Goal: Information Seeking & Learning: Learn about a topic

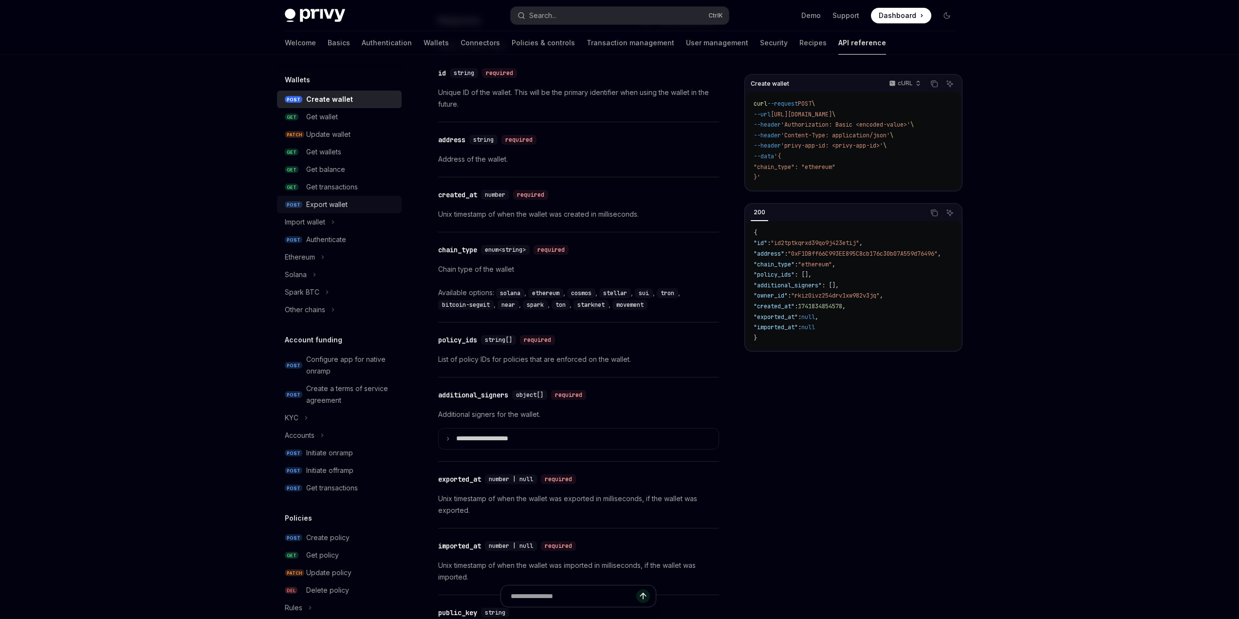
scroll to position [97, 0]
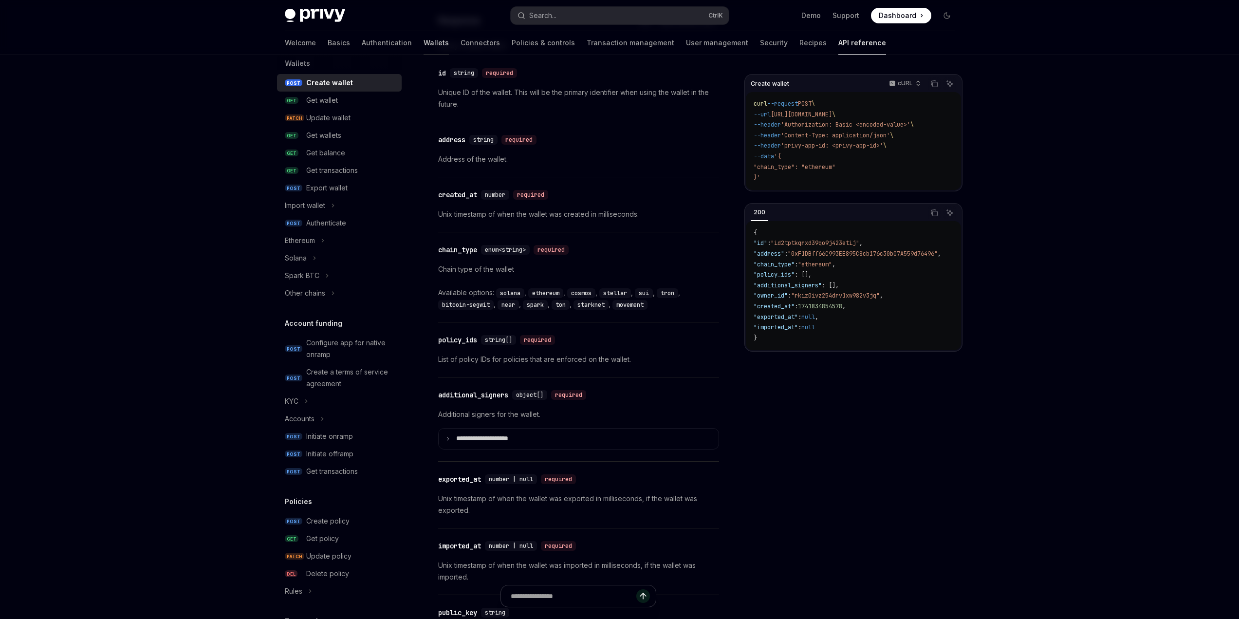
click at [423, 42] on link "Wallets" at bounding box center [435, 42] width 25 height 23
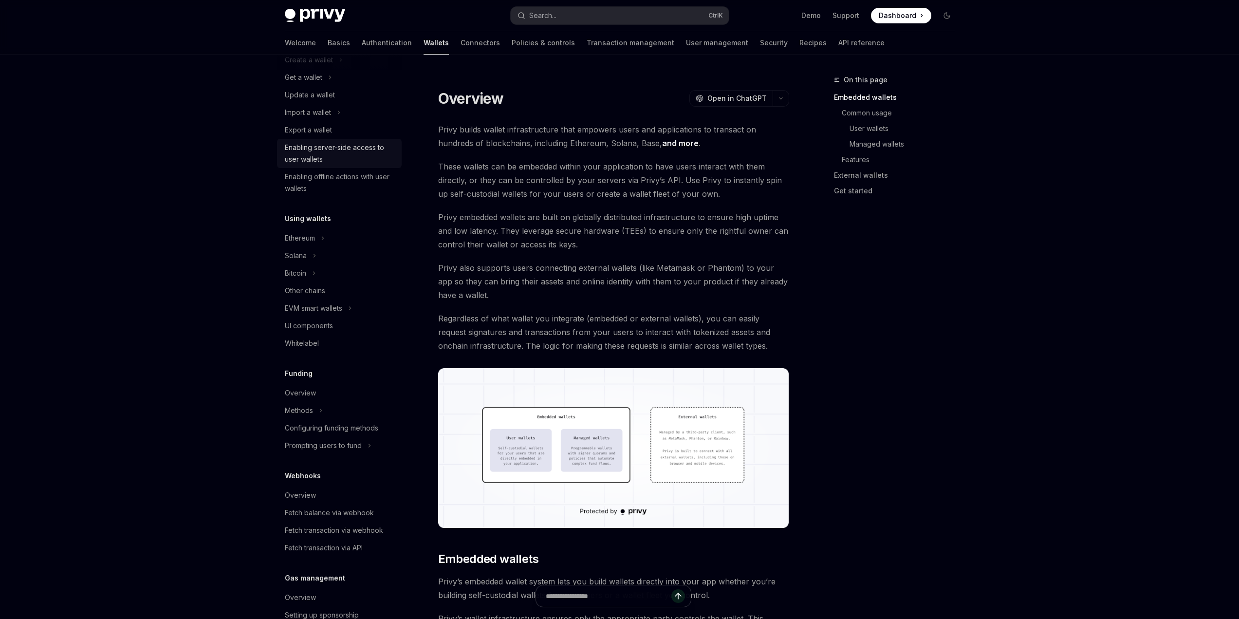
scroll to position [146, 0]
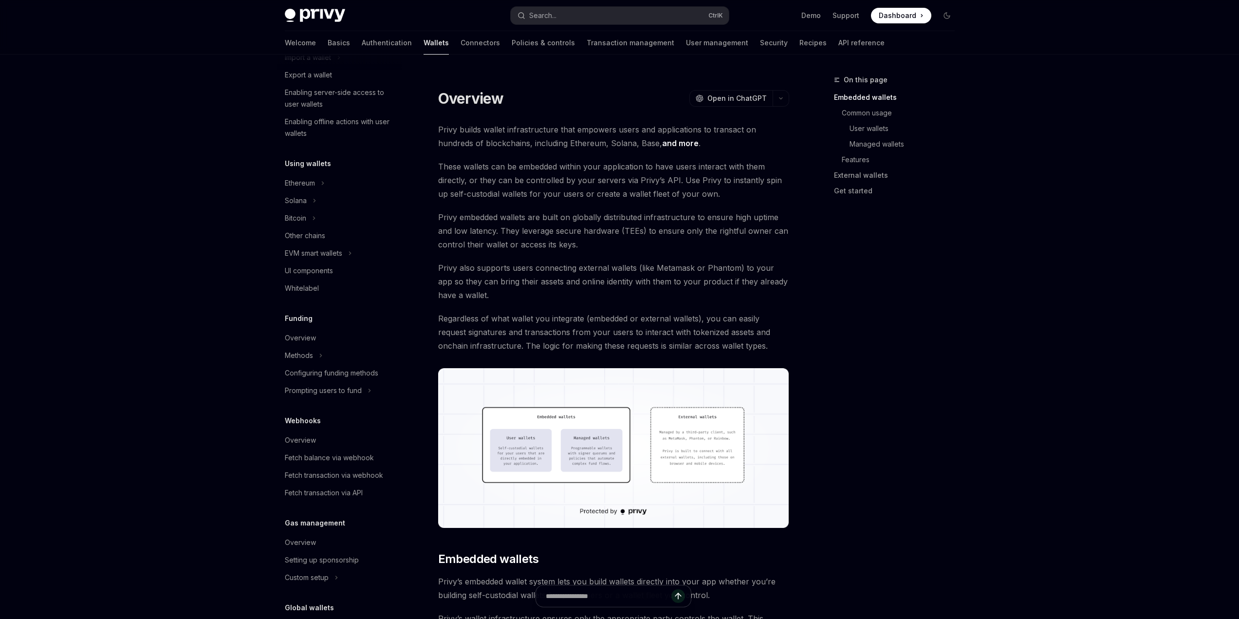
type textarea "*"
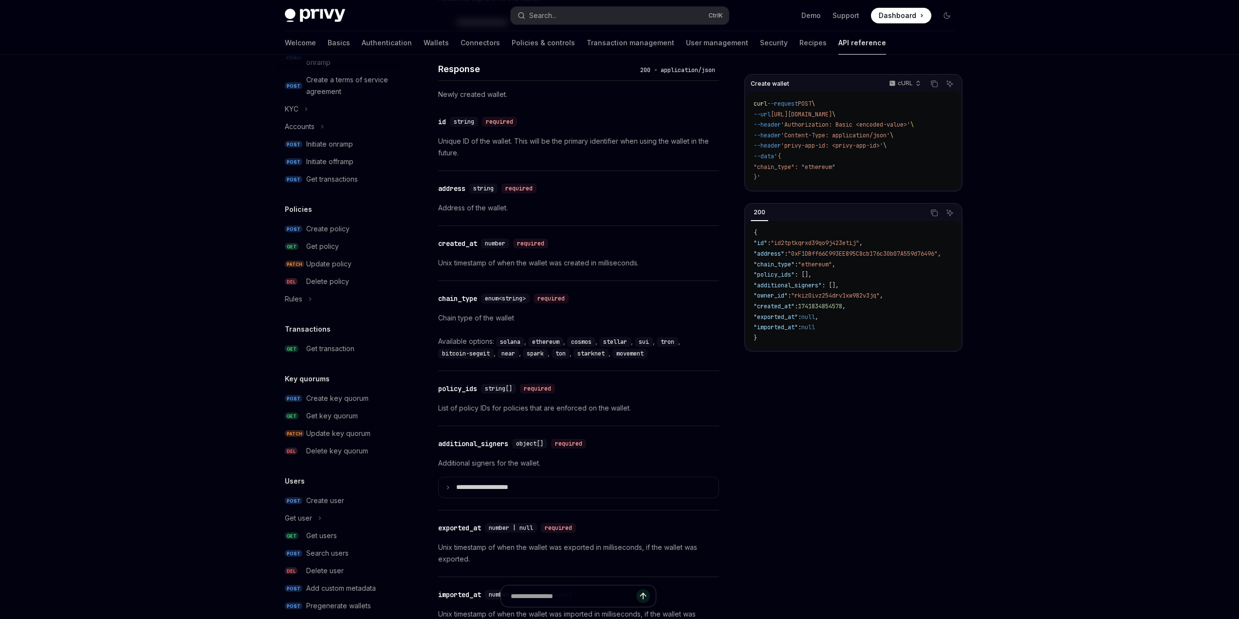
scroll to position [404, 0]
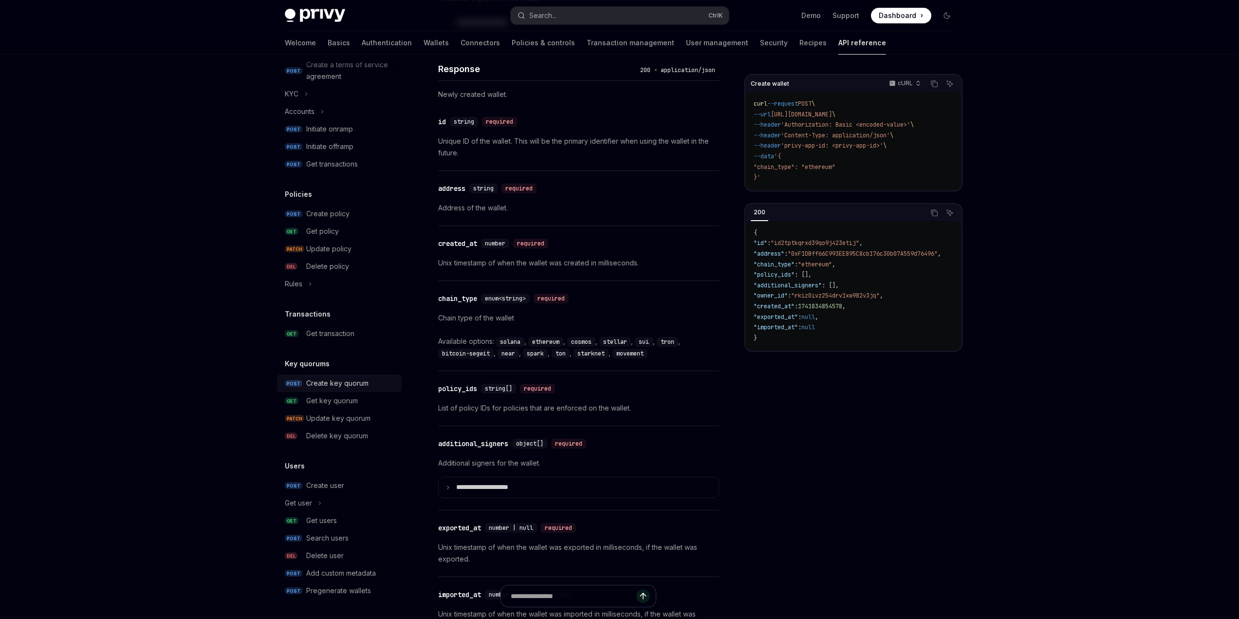
click at [333, 383] on div "Create key quorum" at bounding box center [337, 383] width 62 height 12
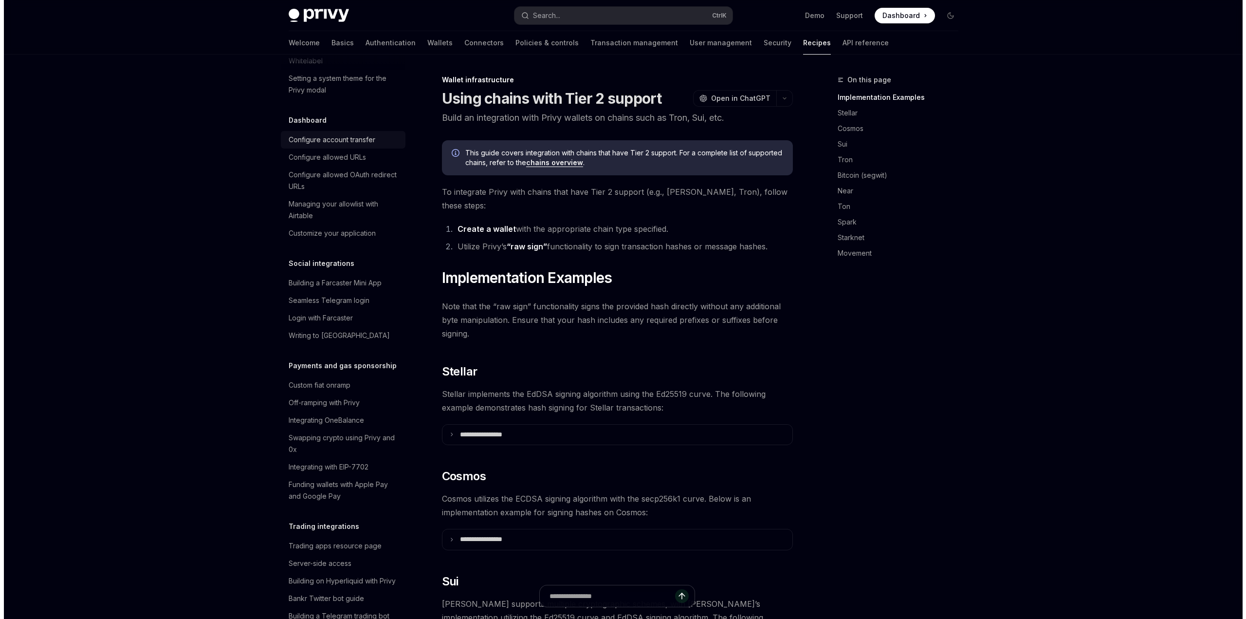
scroll to position [584, 0]
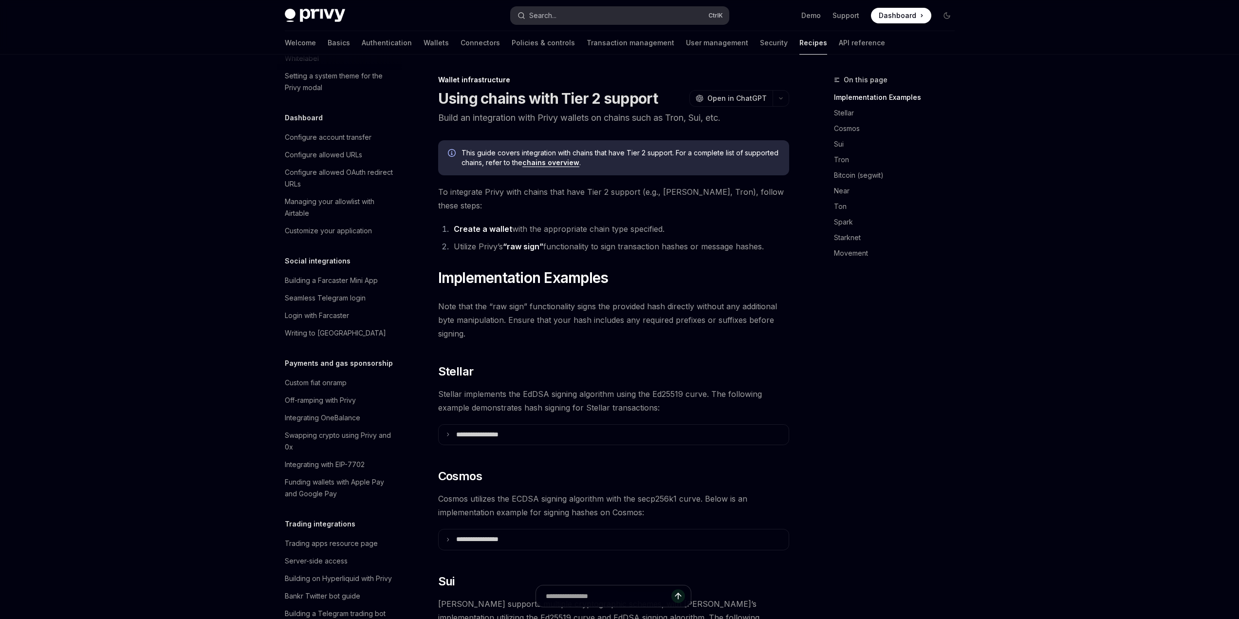
click at [607, 12] on button "Search... Ctrl K" at bounding box center [620, 16] width 218 height 18
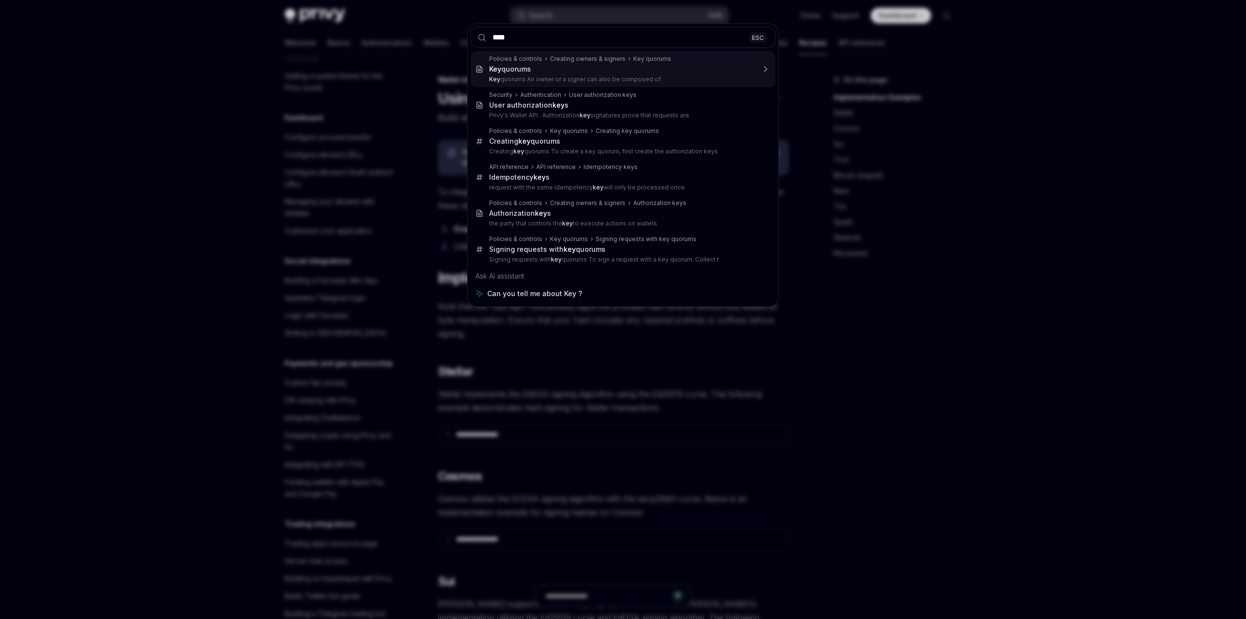
type input "*****"
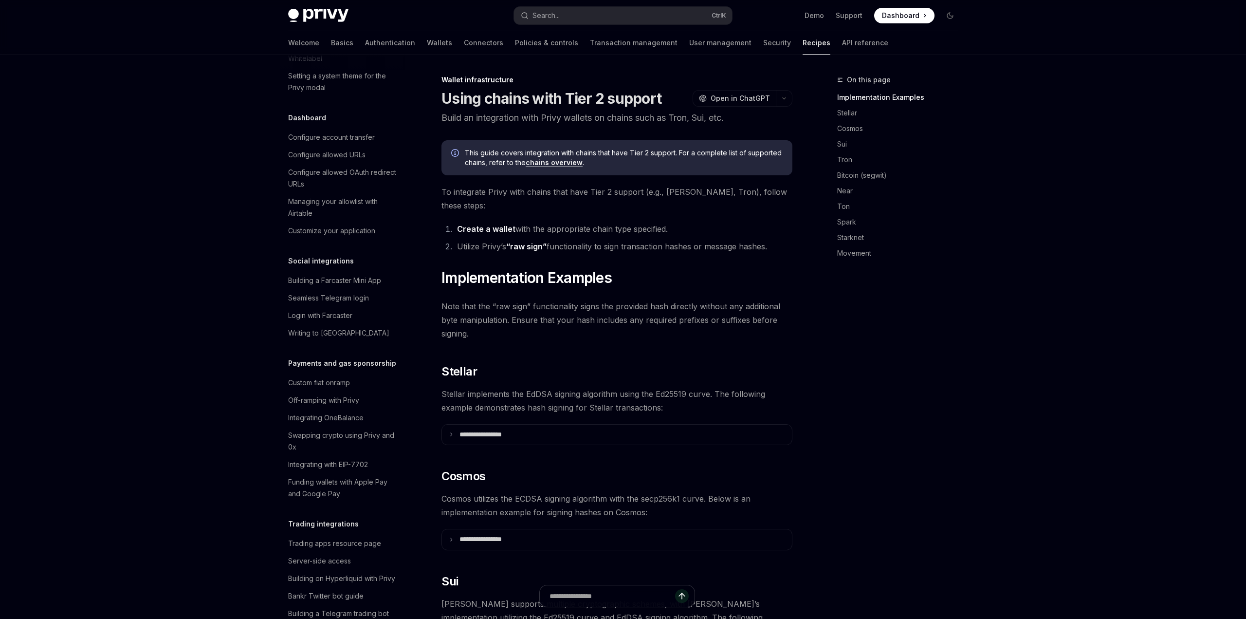
scroll to position [67, 0]
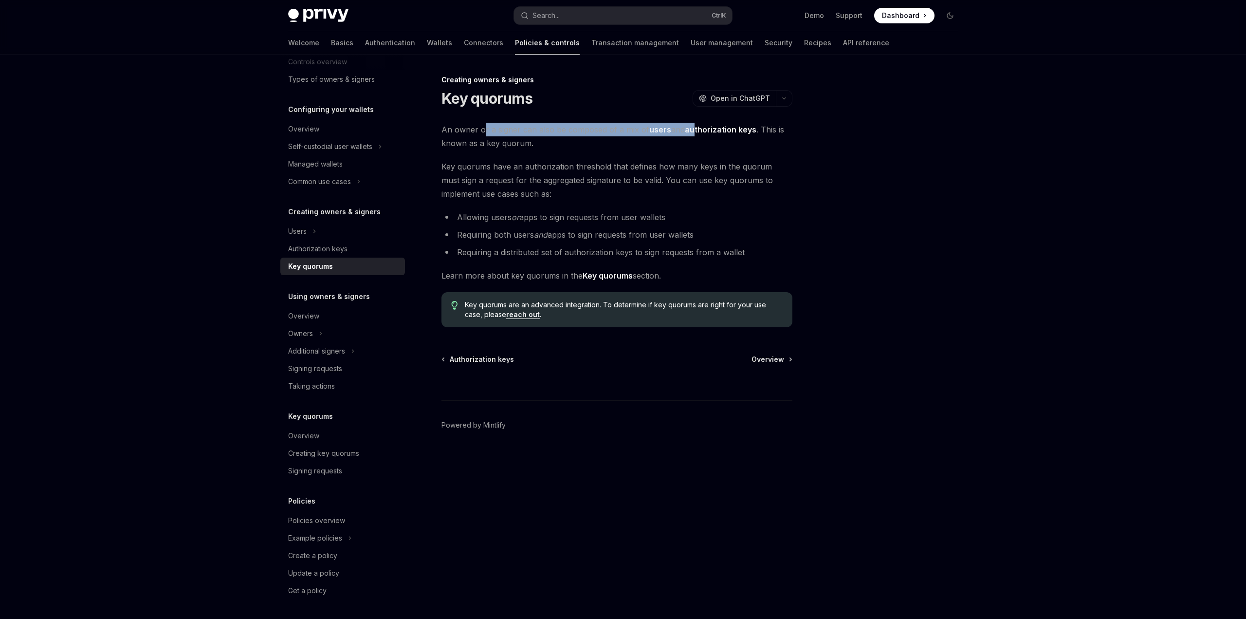
drag, startPoint x: 485, startPoint y: 132, endPoint x: 696, endPoint y: 134, distance: 211.7
click at [696, 134] on span "An owner or a signer can also be composed of a mix of users and authorization k…" at bounding box center [616, 136] width 351 height 27
click at [695, 150] on div "An owner or a signer can also be composed of a mix of users and authorization k…" at bounding box center [616, 225] width 351 height 204
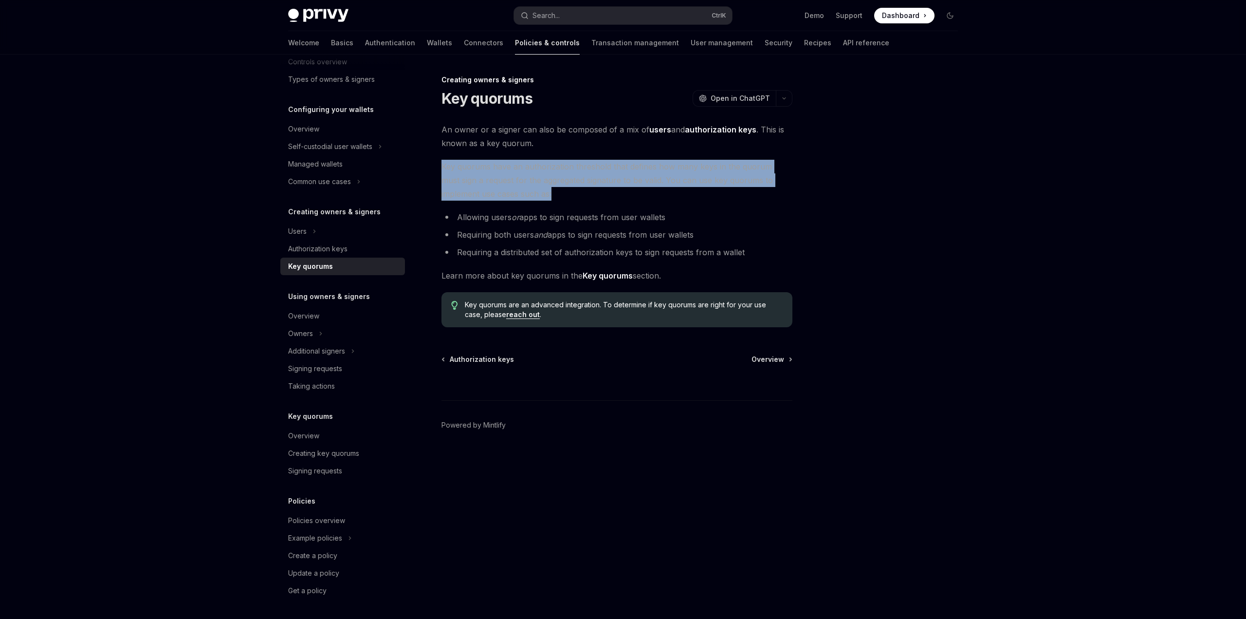
drag, startPoint x: 442, startPoint y: 164, endPoint x: 656, endPoint y: 194, distance: 215.2
click at [656, 194] on span "Key quorums have an authorization threshold that defines how many keys in the q…" at bounding box center [616, 180] width 351 height 41
click at [609, 275] on strong "Key quorums" at bounding box center [608, 276] width 50 height 10
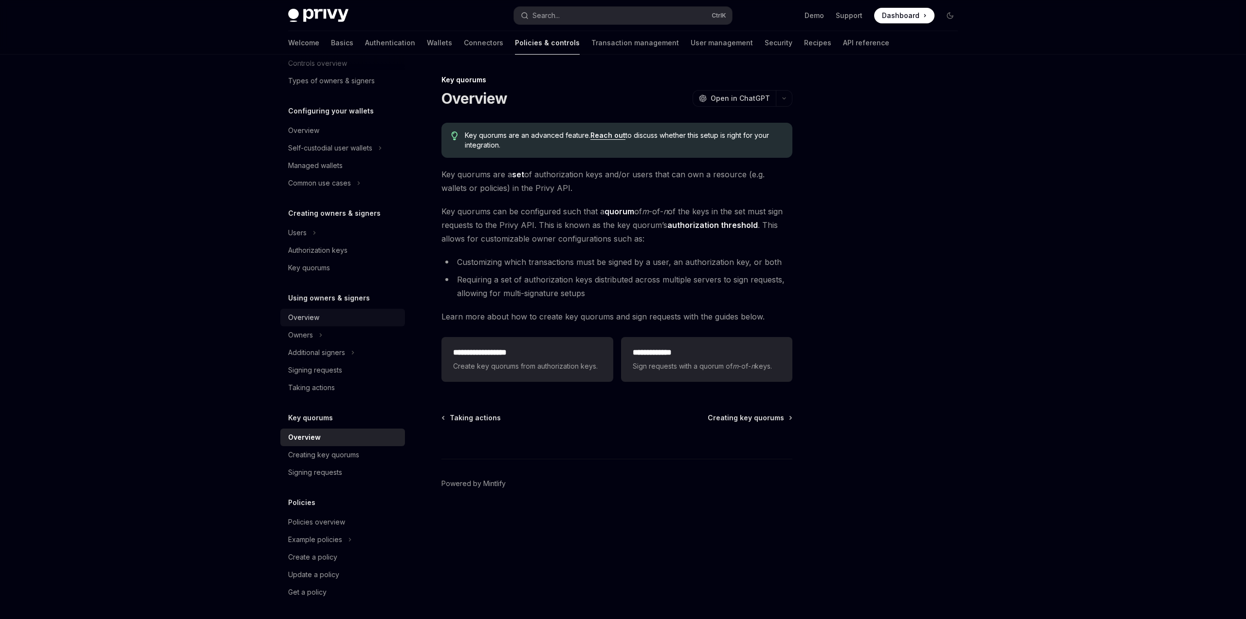
scroll to position [67, 0]
click at [352, 347] on icon "Toggle Additional signers section" at bounding box center [353, 351] width 4 height 12
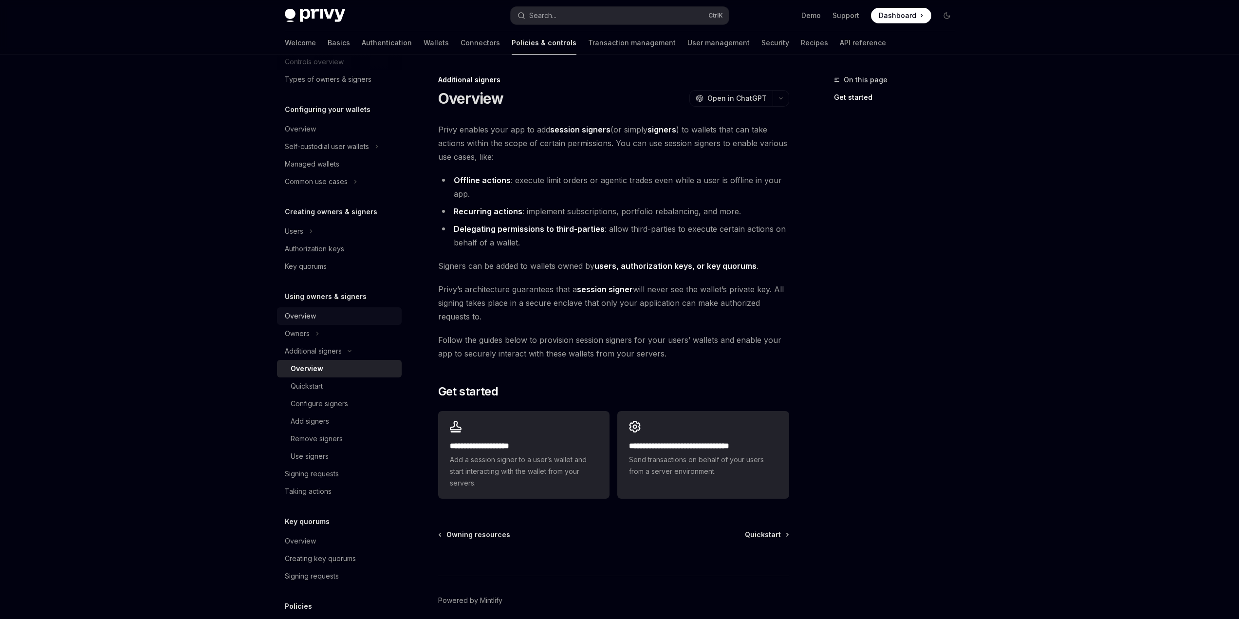
click at [338, 321] on div "Overview" at bounding box center [340, 316] width 111 height 12
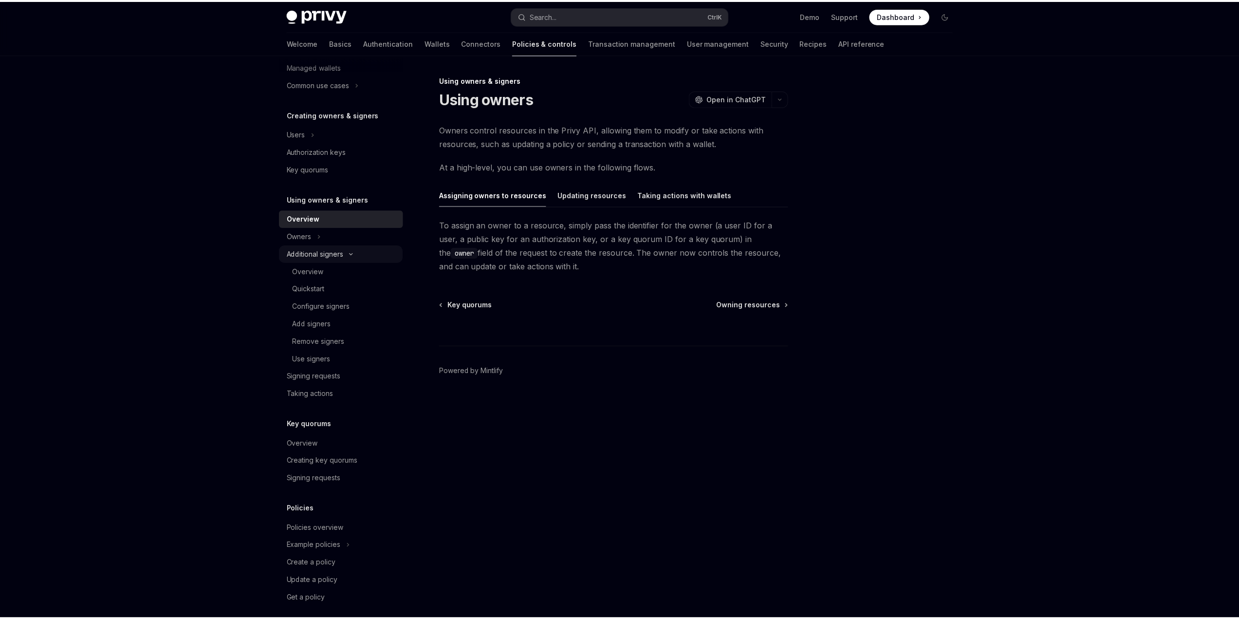
scroll to position [172, 0]
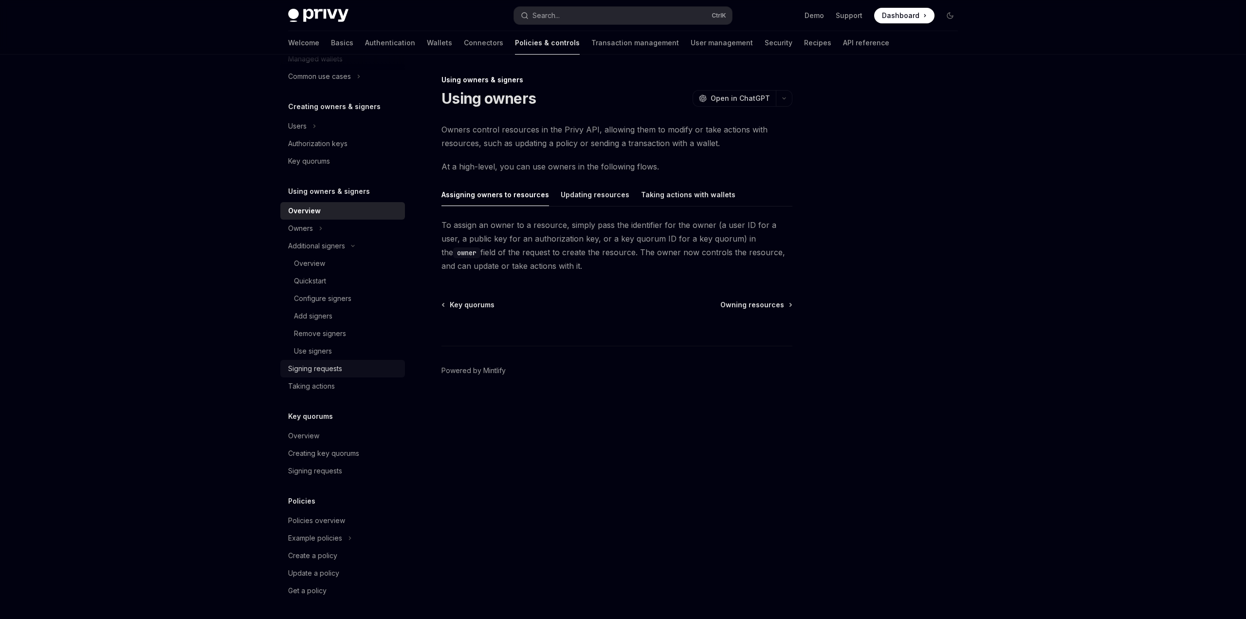
click at [348, 369] on div "Signing requests" at bounding box center [343, 369] width 111 height 12
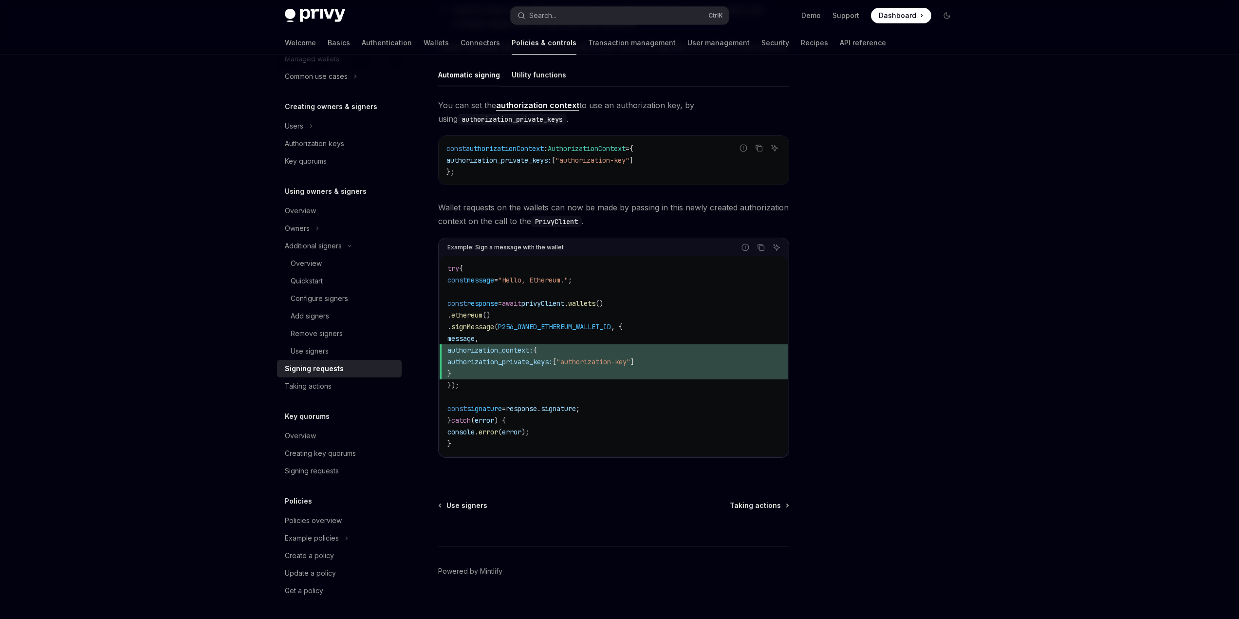
scroll to position [314, 0]
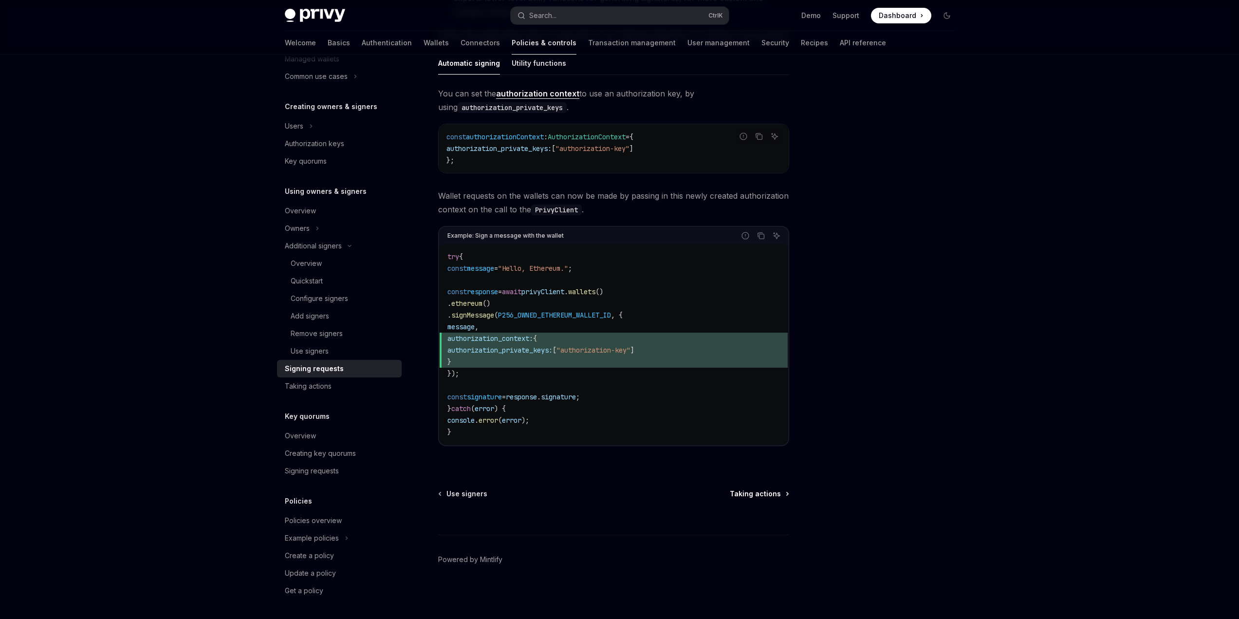
click at [748, 492] on span "Taking actions" at bounding box center [755, 494] width 51 height 10
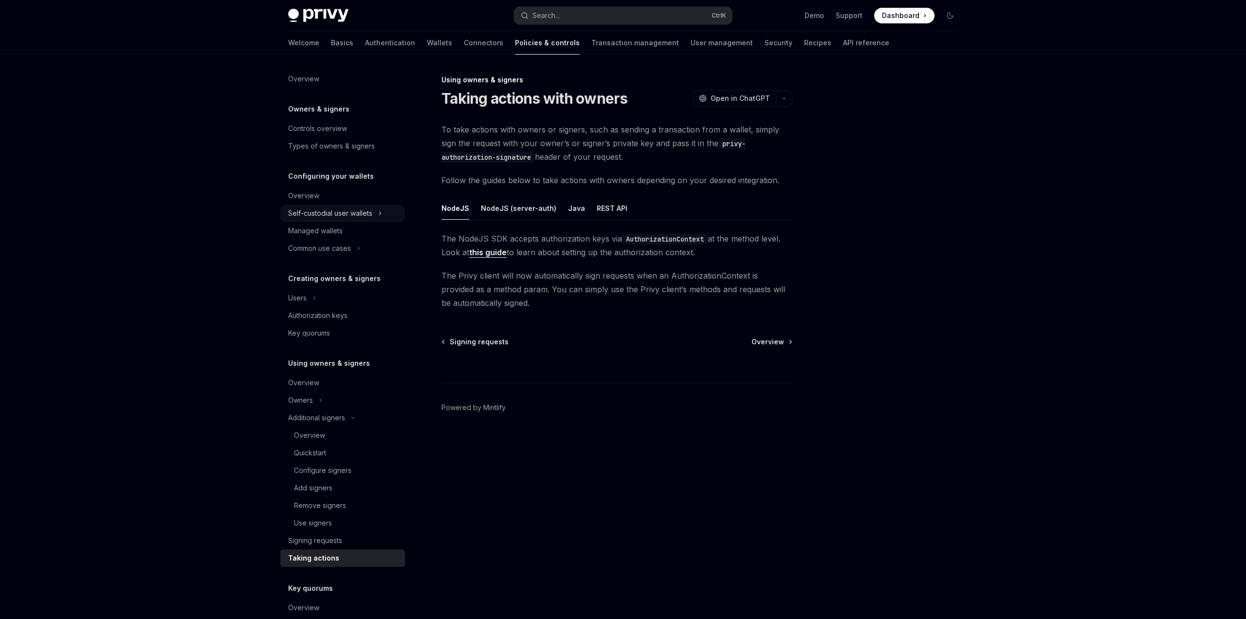
click at [379, 210] on icon "Toggle Self-custodial user wallets section" at bounding box center [380, 213] width 4 height 12
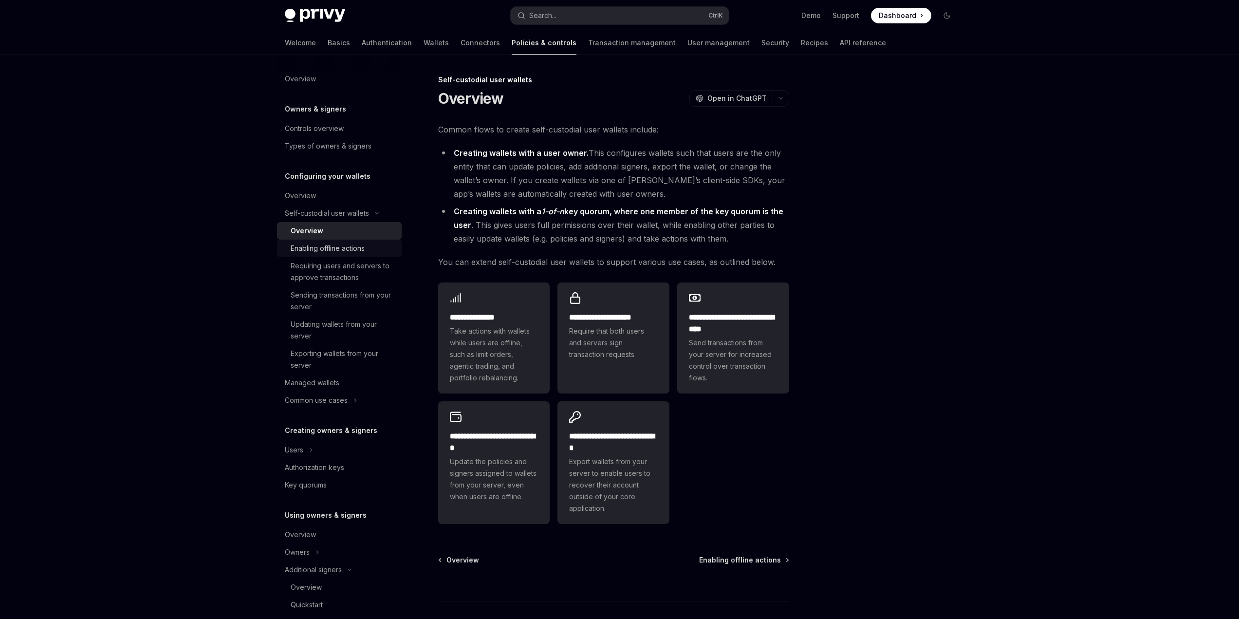
click at [336, 239] on link "Enabling offline actions" at bounding box center [339, 248] width 125 height 18
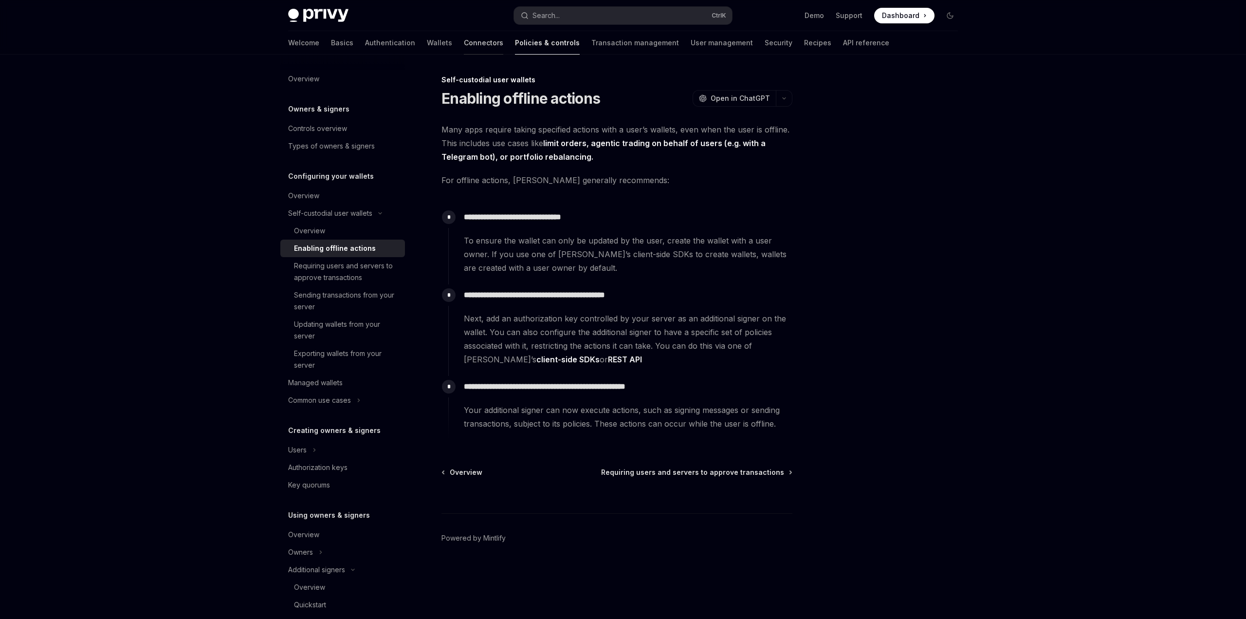
click at [464, 44] on link "Connectors" at bounding box center [483, 42] width 39 height 23
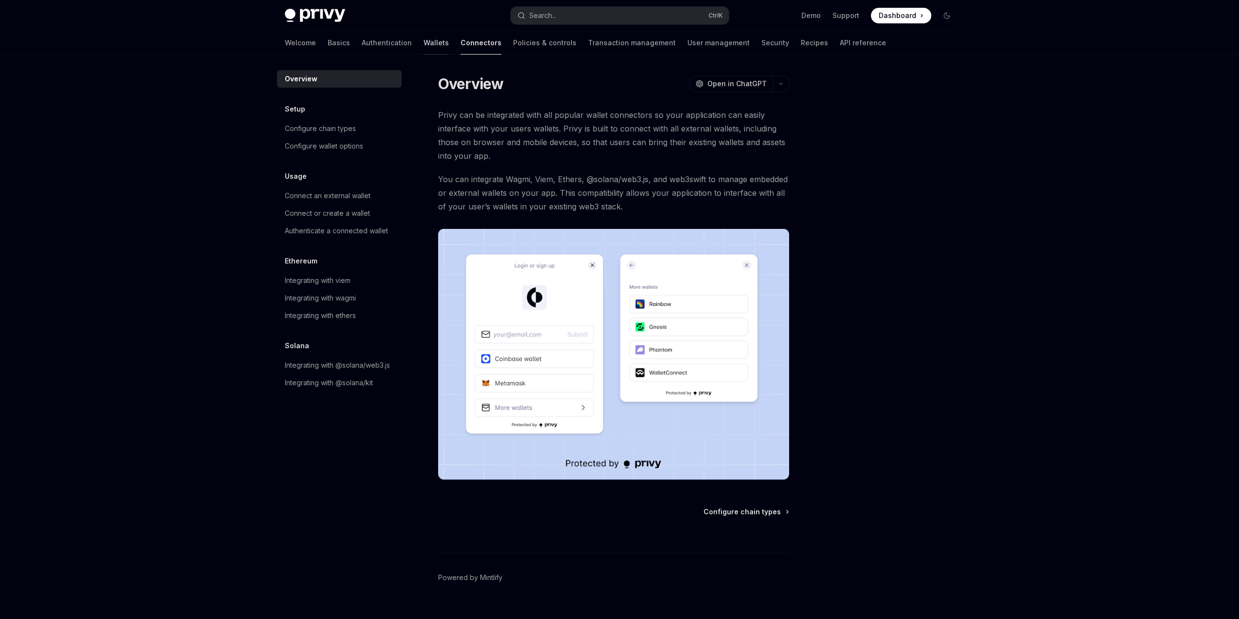
click at [423, 43] on link "Wallets" at bounding box center [435, 42] width 25 height 23
type textarea "*"
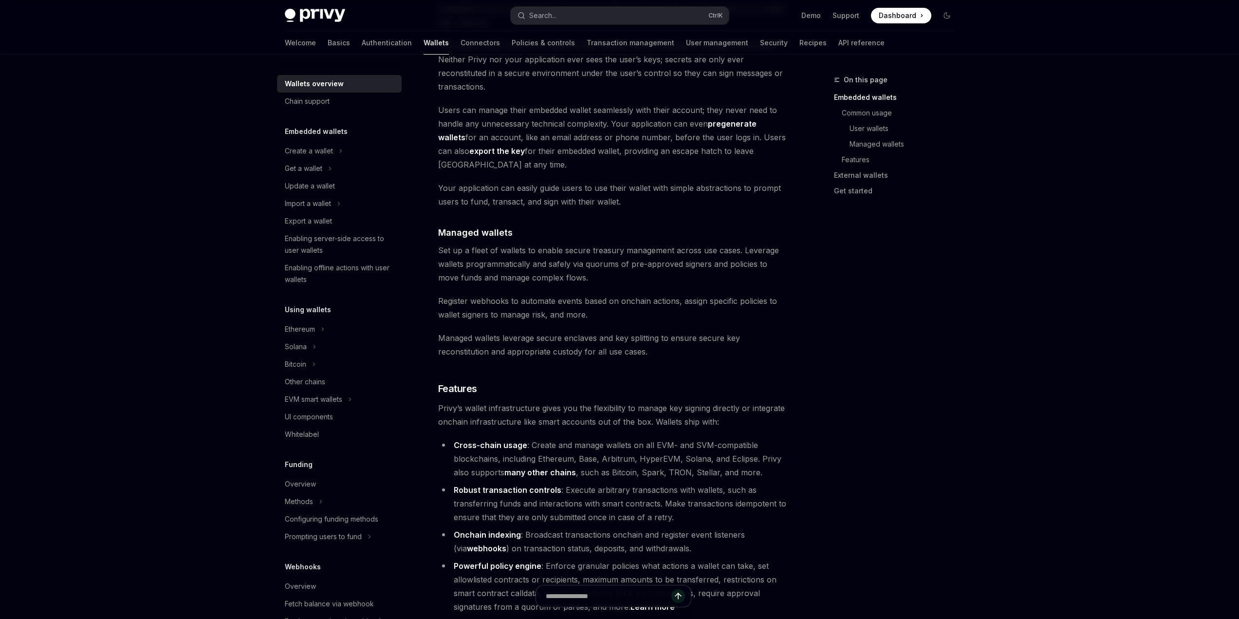
scroll to position [779, 0]
